Goal: Task Accomplishment & Management: Manage account settings

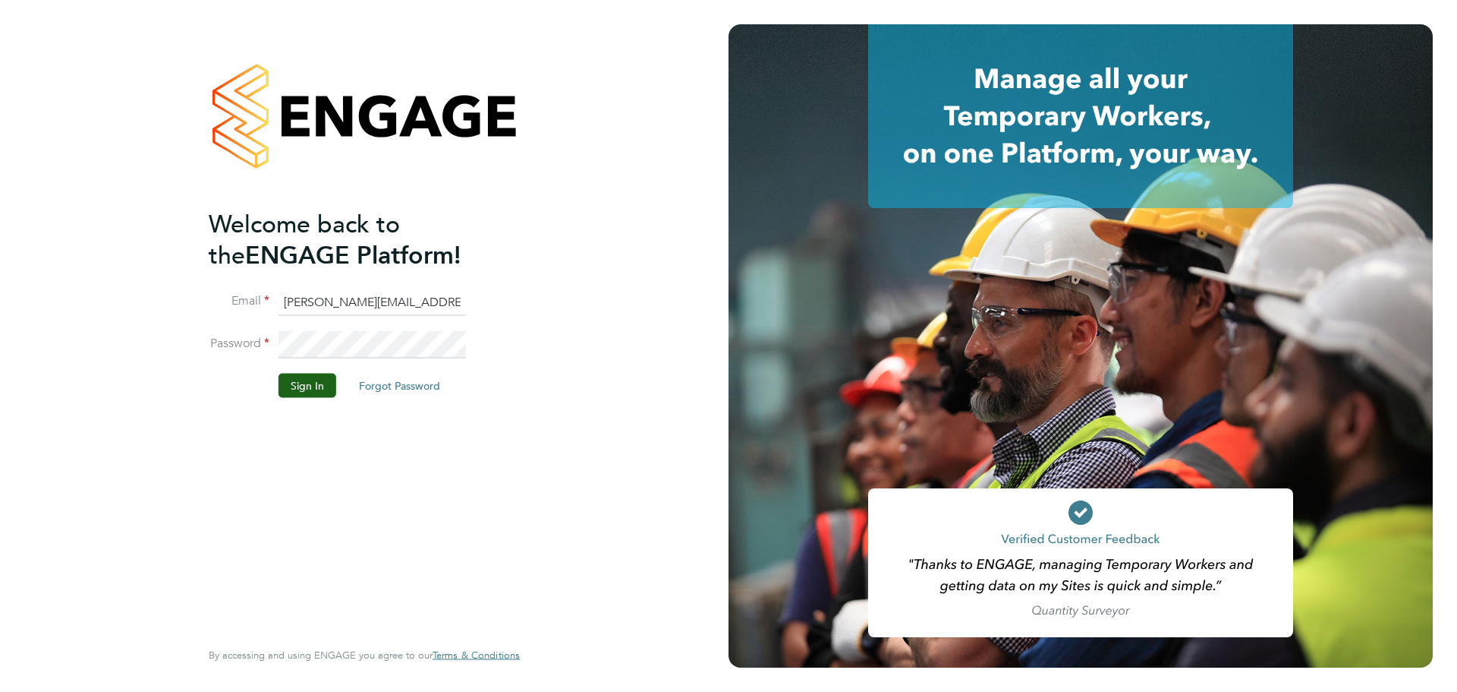
drag, startPoint x: 309, startPoint y: 301, endPoint x: 279, endPoint y: 301, distance: 30.4
click at [279, 301] on input "[PERSON_NAME][EMAIL_ADDRESS][DOMAIN_NAME]" at bounding box center [372, 301] width 187 height 27
type input "[EMAIL_ADDRESS][DOMAIN_NAME]"
click at [446, 435] on div "Welcome back to the ENGAGE Platform! Email [EMAIL_ADDRESS][DOMAIN_NAME] Passwor…" at bounding box center [357, 421] width 296 height 427
click at [400, 377] on button "Forgot Password" at bounding box center [400, 385] width 106 height 24
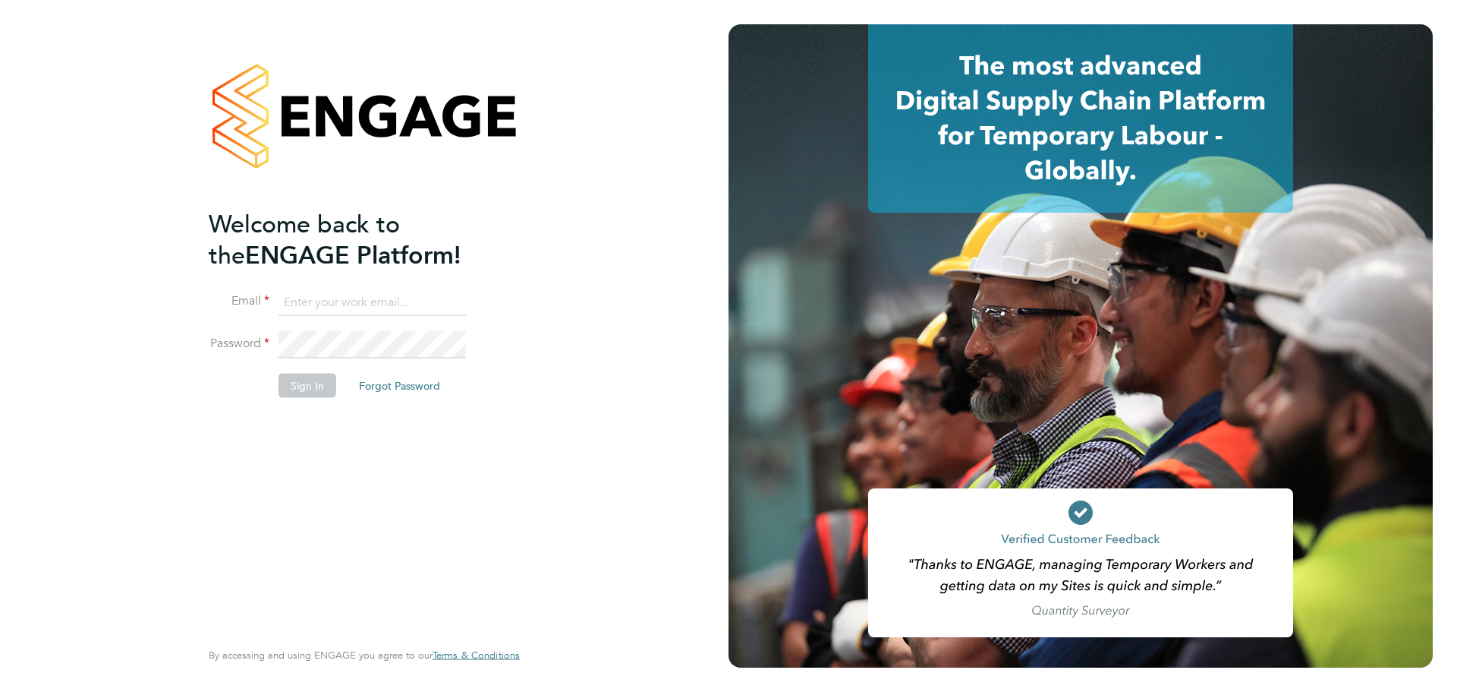
type input "[PERSON_NAME][EMAIL_ADDRESS][DOMAIN_NAME]"
drag, startPoint x: 383, startPoint y: 298, endPoint x: 238, endPoint y: 298, distance: 145.7
click at [238, 298] on li "Email [PERSON_NAME][EMAIL_ADDRESS][DOMAIN_NAME]" at bounding box center [357, 309] width 296 height 43
click at [241, 331] on li "Password" at bounding box center [357, 352] width 296 height 43
drag, startPoint x: 172, startPoint y: 408, endPoint x: 263, endPoint y: 339, distance: 114.2
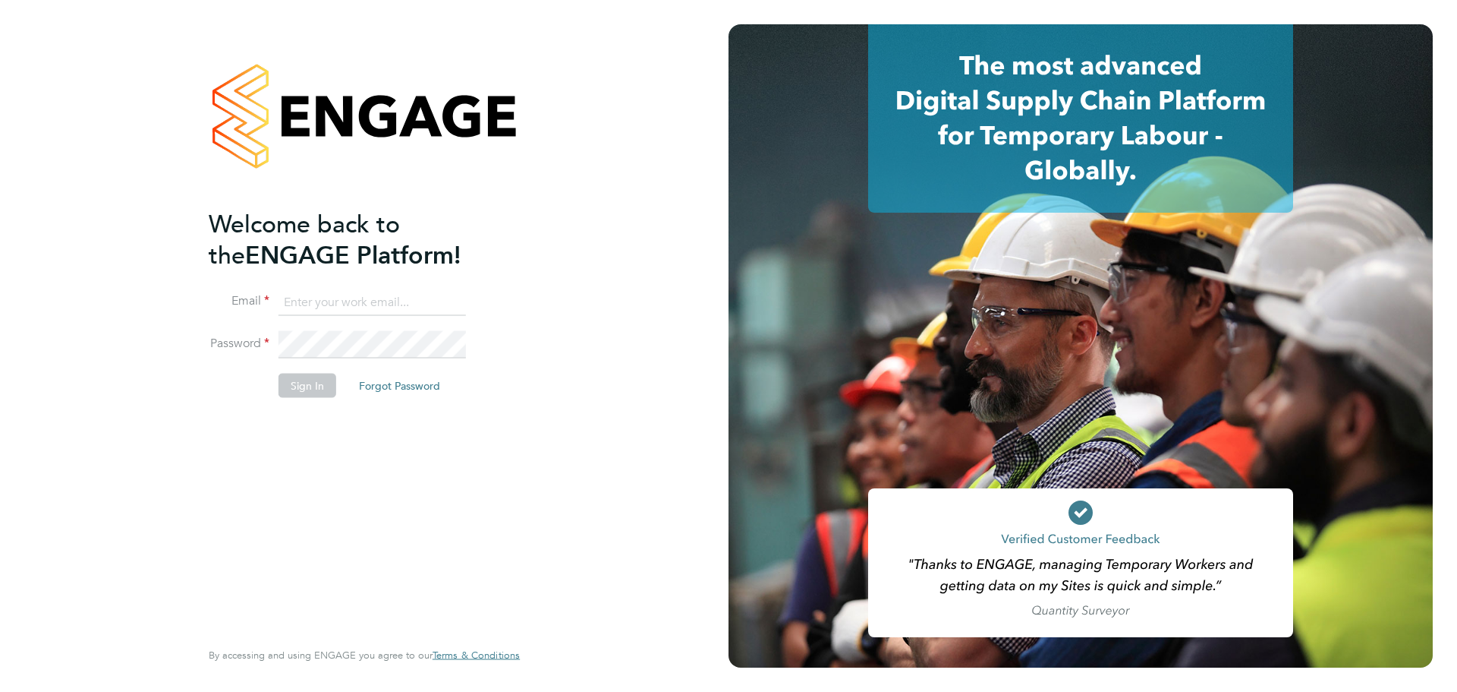
click at [173, 409] on div "Welcome back to the ENGAGE Platform! Email Password Sign In Forgot Password Ent…" at bounding box center [364, 346] width 729 height 692
click at [372, 384] on button "Forgot Password" at bounding box center [400, 385] width 106 height 24
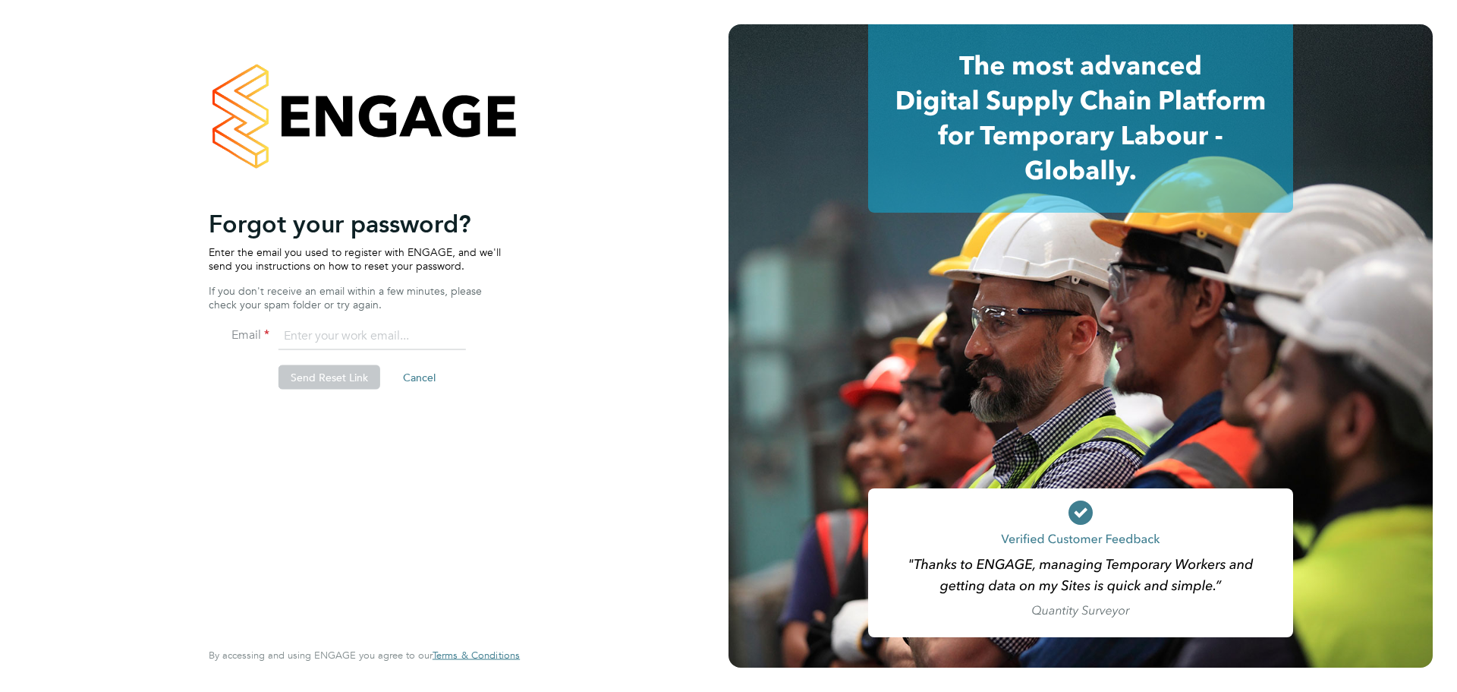
click at [365, 331] on input "email" at bounding box center [372, 336] width 187 height 27
type input "[EMAIL_ADDRESS][DOMAIN_NAME]"
drag, startPoint x: 265, startPoint y: 484, endPoint x: 310, endPoint y: 420, distance: 77.9
click at [266, 484] on div "Welcome back to the ENGAGE Platform! Email Password Sign In Forgot Password Ent…" at bounding box center [357, 421] width 296 height 427
click at [315, 380] on button "Send Reset Link" at bounding box center [330, 377] width 102 height 24
